Goal: Navigation & Orientation: Find specific page/section

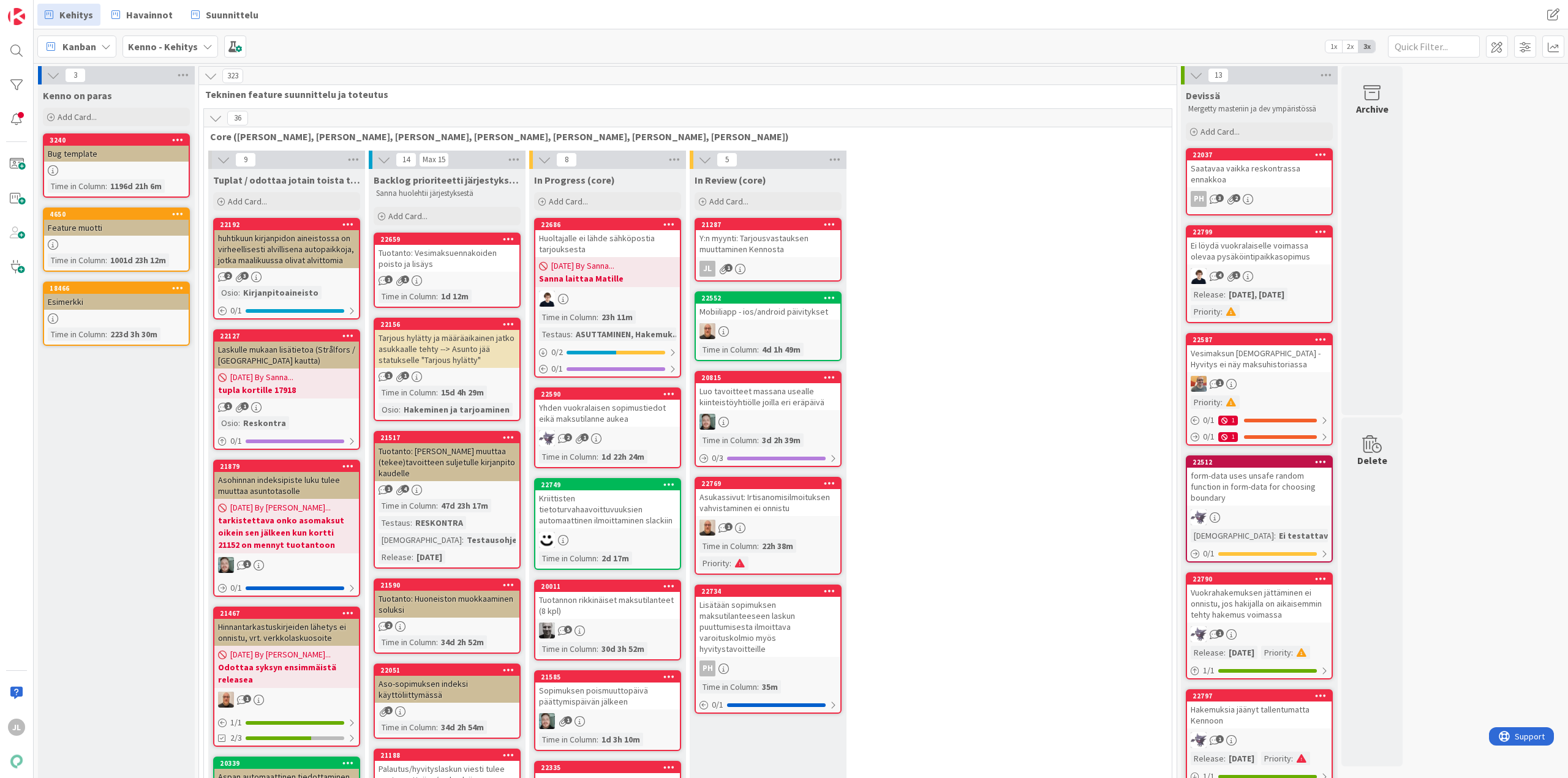
click at [448, 263] on div "Tuotanto: Vesimaksuennakoiden poisto ja lisäys" at bounding box center [447, 258] width 145 height 27
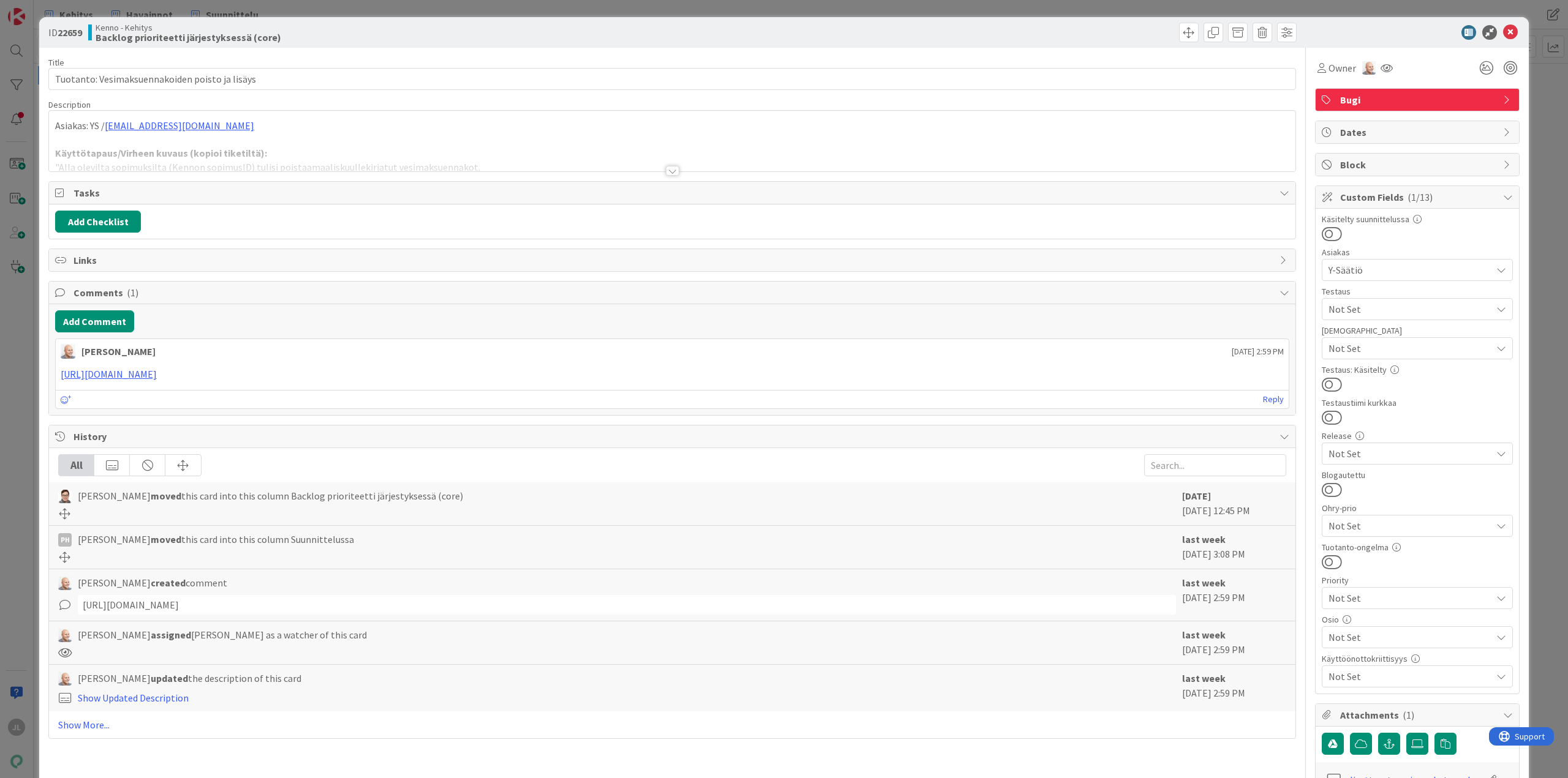
click at [424, 153] on div at bounding box center [672, 156] width 1246 height 32
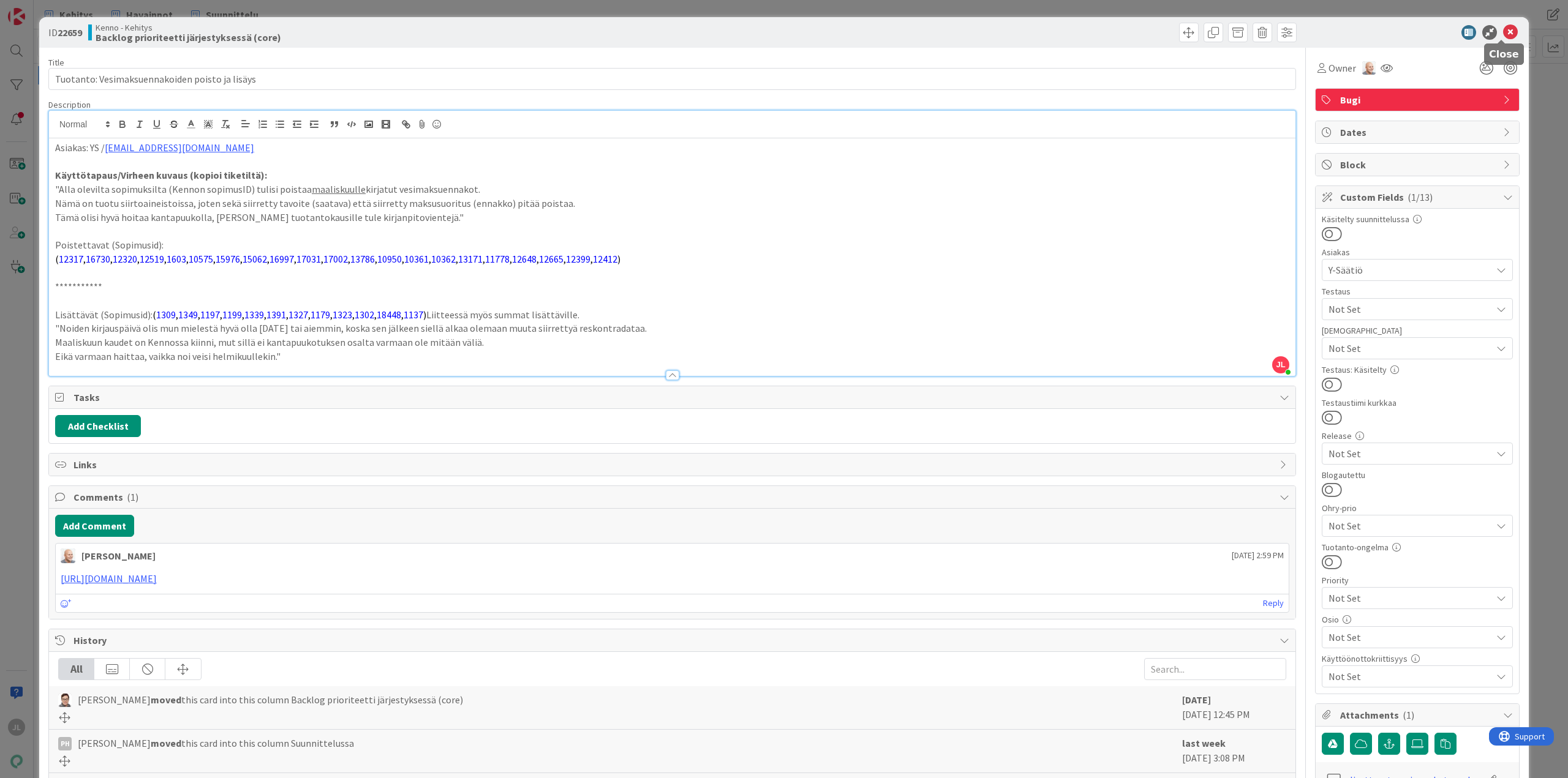
click at [1502, 33] on icon at bounding box center [1509, 32] width 14 height 14
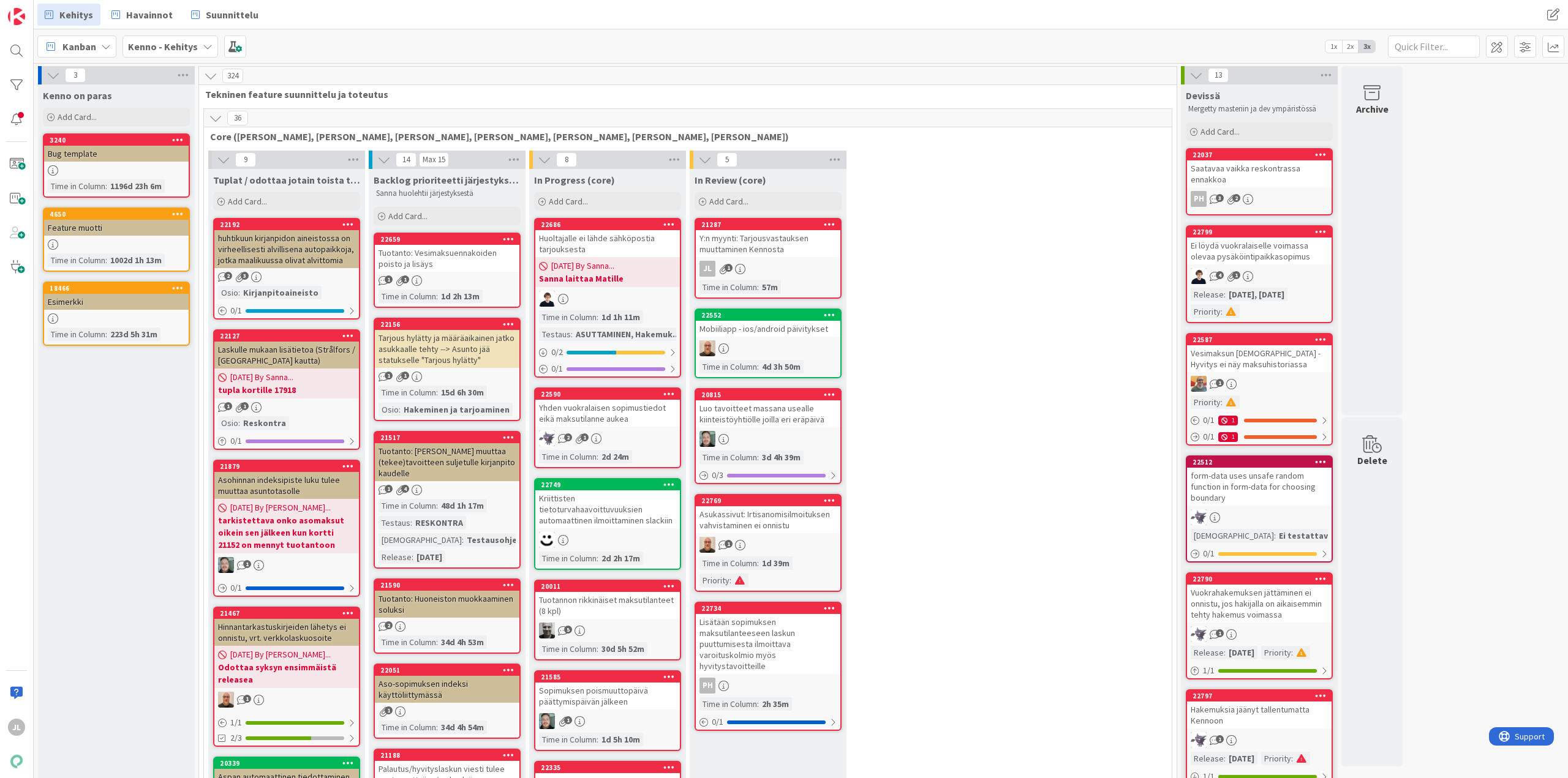
click at [468, 354] on div "Tarjous hylätty ja määräaikainen jatko asukkaalle tehty --> Asunto jää statukse…" at bounding box center [447, 349] width 145 height 38
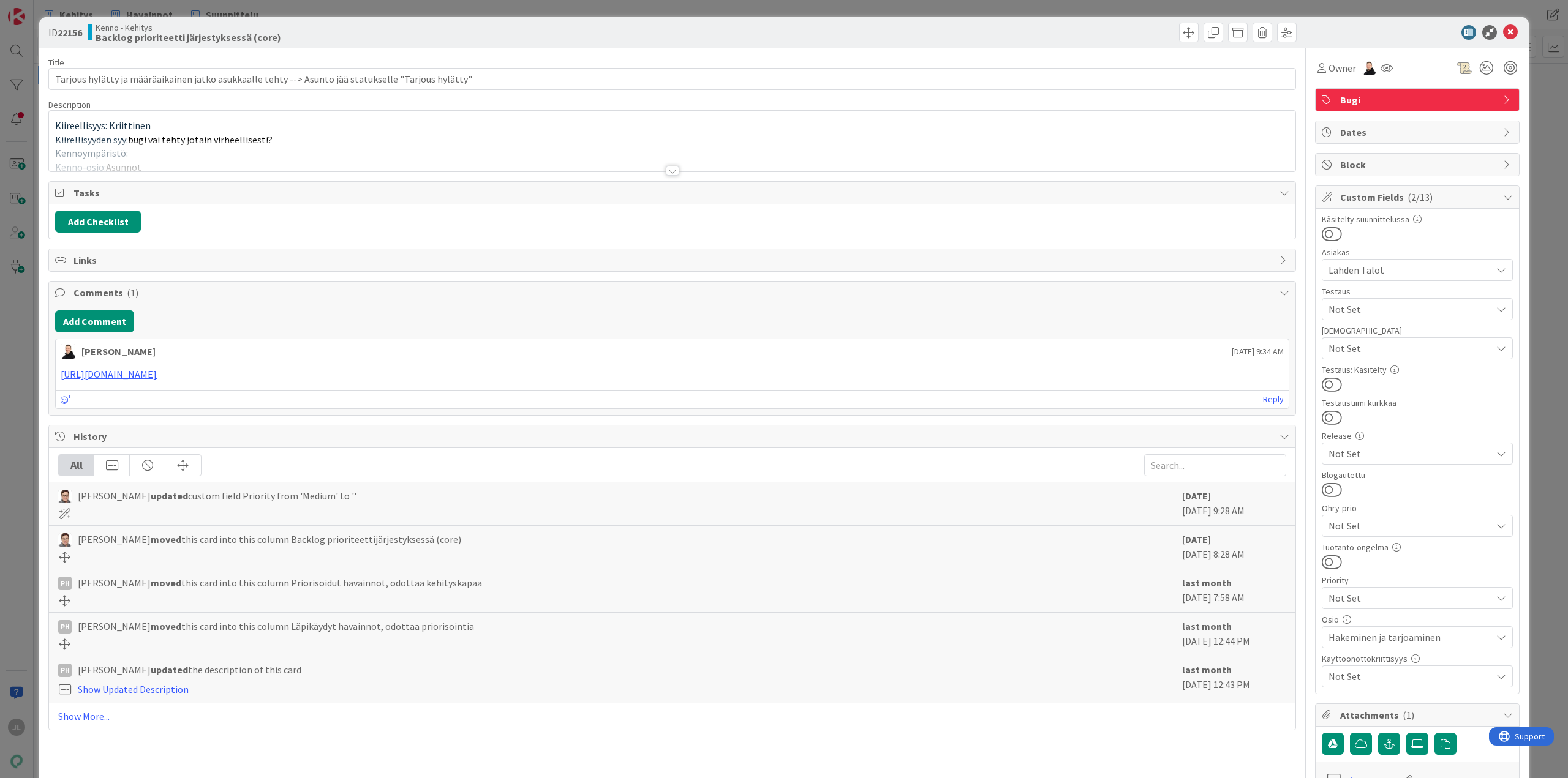
click at [331, 141] on div at bounding box center [672, 156] width 1246 height 32
